Goal: Learn about a topic

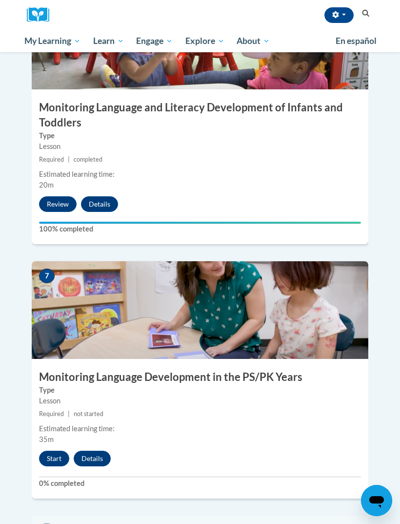
scroll to position [1631, 0]
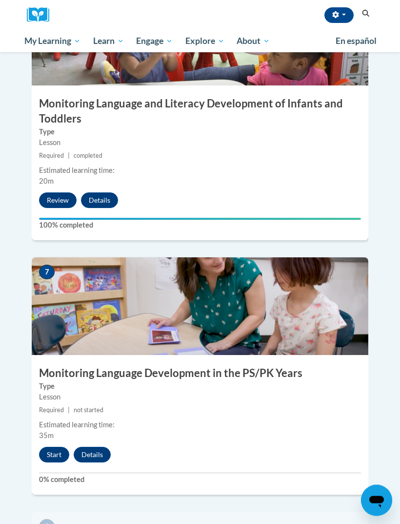
click at [57, 447] on button "Start" at bounding box center [54, 455] width 30 height 16
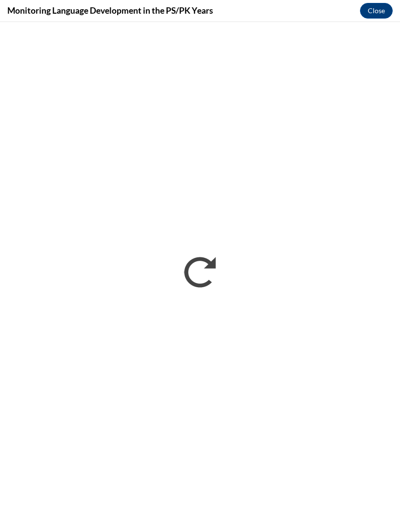
scroll to position [1663, 0]
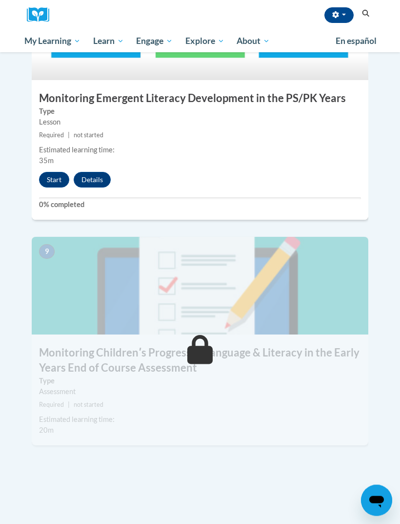
scroll to position [2161, 0]
click at [59, 172] on button "Start" at bounding box center [54, 180] width 30 height 16
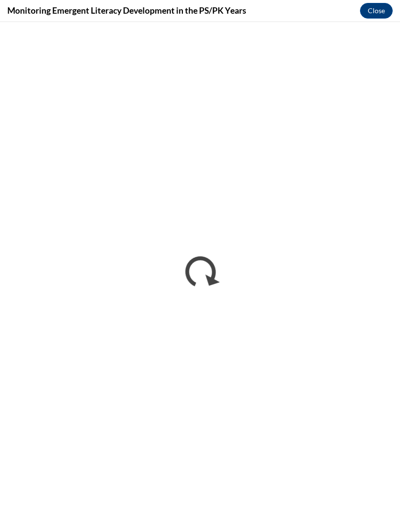
scroll to position [2192, 0]
